Goal: Information Seeking & Learning: Understand process/instructions

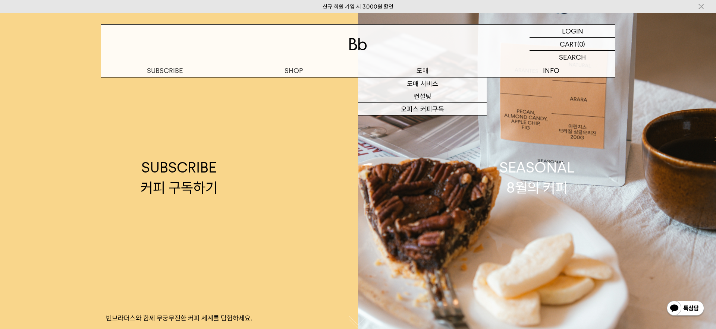
click at [423, 68] on p "도매" at bounding box center [422, 70] width 129 height 13
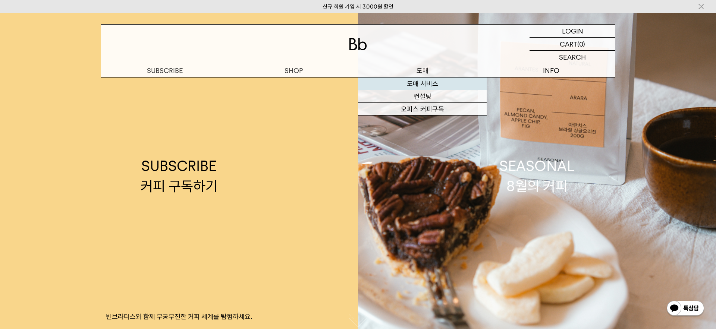
click at [417, 85] on link "도매 서비스" at bounding box center [422, 84] width 129 height 13
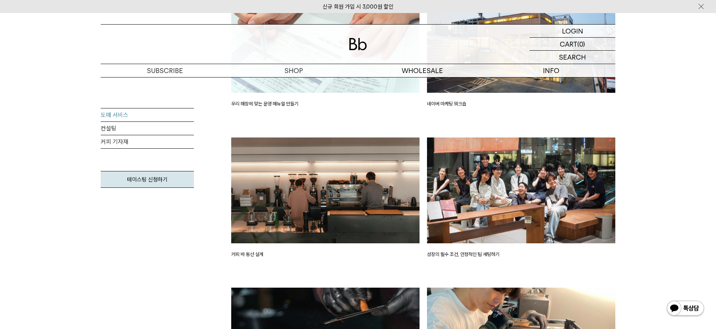
scroll to position [1035, 0]
click at [491, 189] on img at bounding box center [521, 190] width 188 height 106
click at [518, 170] on img at bounding box center [521, 190] width 188 height 106
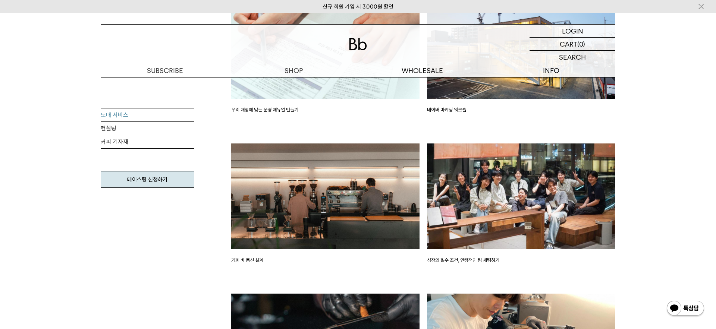
drag, startPoint x: 530, startPoint y: 212, endPoint x: 539, endPoint y: 213, distance: 8.6
click at [530, 212] on img at bounding box center [521, 196] width 188 height 106
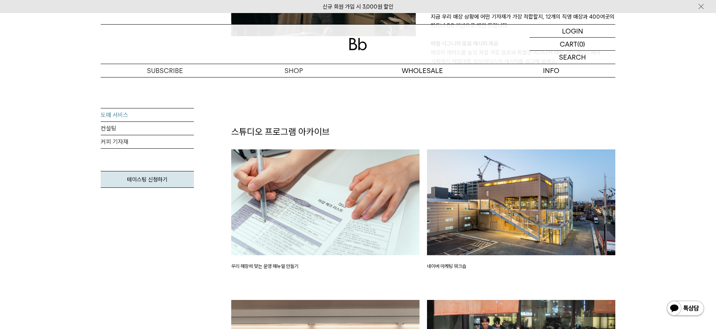
scroll to position [854, 0]
